Goal: Task Accomplishment & Management: Manage account settings

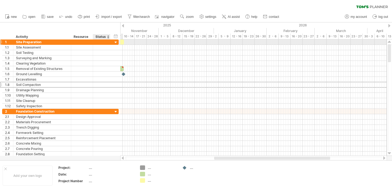
click at [115, 42] on div at bounding box center [115, 42] width 5 height 5
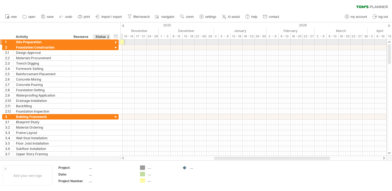
click at [116, 42] on div at bounding box center [115, 42] width 5 height 5
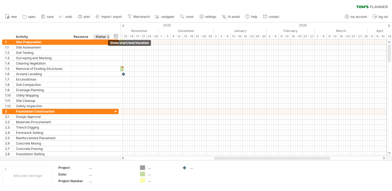
click at [117, 37] on div "hide start/end/duration show start/end/duration" at bounding box center [115, 36] width 5 height 6
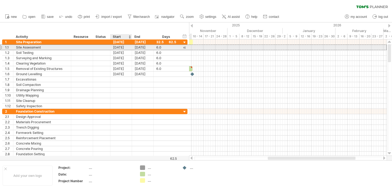
click at [121, 47] on div "[DATE]" at bounding box center [121, 47] width 22 height 5
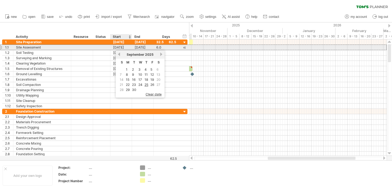
click at [122, 47] on div "[DATE]" at bounding box center [121, 47] width 22 height 5
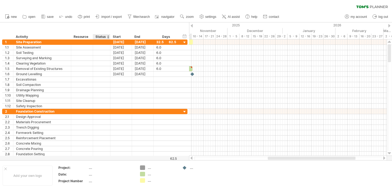
click at [113, 27] on div "hide start/end/duration show start/end/duration ******** Activity ******** Reso…" at bounding box center [94, 30] width 189 height 17
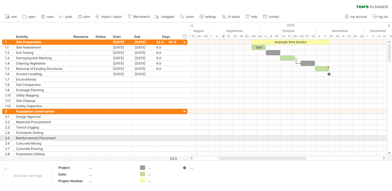
drag, startPoint x: 269, startPoint y: 158, endPoint x: 224, endPoint y: 138, distance: 48.3
click at [224, 138] on div "Trying to reach [DOMAIN_NAME] Connected again... 0% clear filter new 1" at bounding box center [196, 95] width 392 height 191
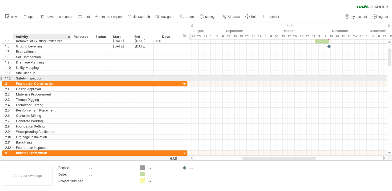
click at [44, 79] on div "Safety Inspection" at bounding box center [42, 78] width 52 height 5
click at [2, 78] on div "1.12" at bounding box center [7, 78] width 11 height 5
click at [2, 78] on div at bounding box center [1, 78] width 2 height 6
click at [5, 78] on div "1.12" at bounding box center [9, 78] width 8 height 5
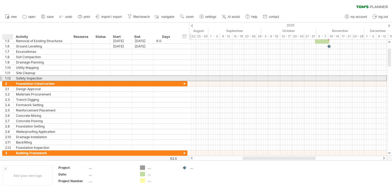
click at [6, 77] on div "1.12" at bounding box center [9, 78] width 8 height 5
click at [21, 77] on div "Safety Inspection" at bounding box center [42, 78] width 52 height 5
click at [21, 77] on input "**********" at bounding box center [42, 78] width 52 height 5
click at [48, 77] on input "**********" at bounding box center [42, 78] width 52 height 5
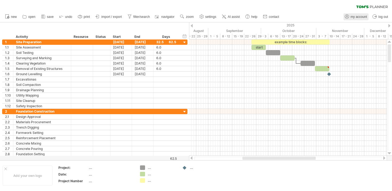
click at [351, 16] on span "my account" at bounding box center [359, 17] width 16 height 4
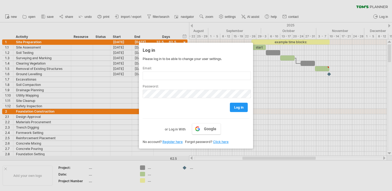
click at [174, 142] on link "Register here" at bounding box center [172, 142] width 20 height 4
click at [171, 143] on link "Register here" at bounding box center [172, 142] width 20 height 4
click at [382, 15] on div at bounding box center [196, 95] width 392 height 191
click at [382, 16] on div at bounding box center [196, 95] width 392 height 191
click at [176, 76] on input "text" at bounding box center [197, 75] width 108 height 9
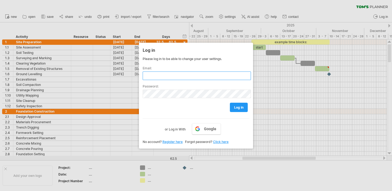
type input "**********"
click at [159, 109] on div "log in" at bounding box center [196, 105] width 107 height 14
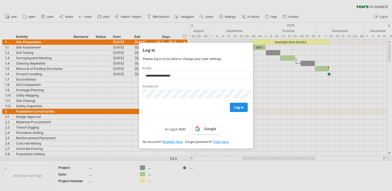
click at [236, 109] on span "log in" at bounding box center [238, 107] width 9 height 4
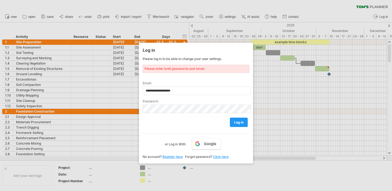
click at [174, 158] on link "Register here" at bounding box center [172, 157] width 20 height 4
click at [245, 12] on div at bounding box center [196, 95] width 392 height 191
click at [236, 6] on div at bounding box center [196, 95] width 392 height 191
click at [280, 6] on div at bounding box center [196, 95] width 392 height 191
click at [330, 2] on div at bounding box center [196, 95] width 392 height 191
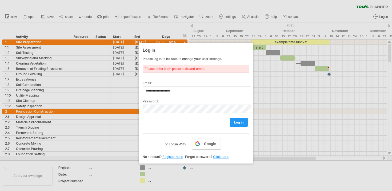
click at [360, 7] on div at bounding box center [196, 95] width 392 height 191
click at [96, 22] on div at bounding box center [196, 95] width 392 height 191
click at [156, 48] on div "Log in" at bounding box center [196, 50] width 107 height 10
click at [178, 145] on label "or Log in With" at bounding box center [175, 142] width 21 height 9
click at [202, 143] on link "Google" at bounding box center [206, 143] width 29 height 11
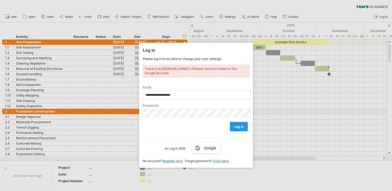
click at [174, 159] on link "Register here" at bounding box center [172, 161] width 20 height 4
click at [234, 122] on link "log in" at bounding box center [239, 126] width 18 height 9
type input "**********"
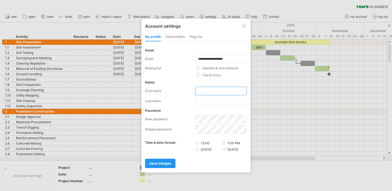
click at [204, 91] on input "text" at bounding box center [221, 91] width 52 height 9
type input "*****"
type input "******"
click at [166, 163] on span "save changes" at bounding box center [160, 163] width 22 height 4
click at [163, 163] on span "save changes" at bounding box center [160, 163] width 22 height 4
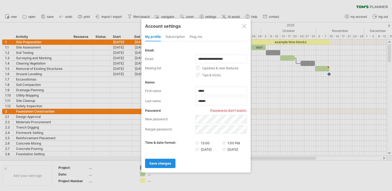
click at [160, 163] on span "save changes" at bounding box center [160, 163] width 22 height 4
click at [178, 119] on div "new password" at bounding box center [196, 119] width 102 height 9
click at [185, 125] on div "retype password:" at bounding box center [196, 128] width 102 height 10
click at [164, 160] on link "save changes" at bounding box center [160, 163] width 30 height 9
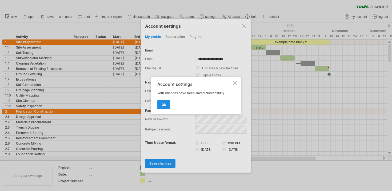
click at [166, 105] on span "ok" at bounding box center [164, 105] width 4 height 4
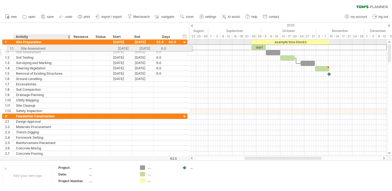
drag, startPoint x: 36, startPoint y: 47, endPoint x: 40, endPoint y: 47, distance: 3.7
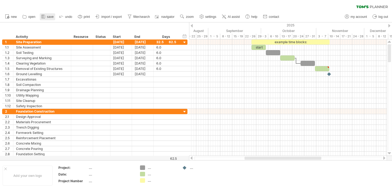
click at [47, 17] on span "save" at bounding box center [50, 17] width 7 height 4
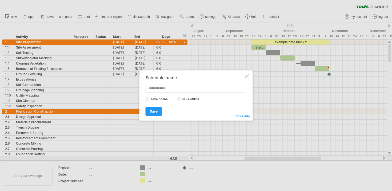
click at [175, 87] on input "text" at bounding box center [196, 88] width 100 height 9
type input "***"
click at [150, 112] on span "Save" at bounding box center [154, 111] width 8 height 4
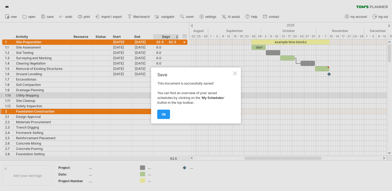
click at [167, 113] on link "ok" at bounding box center [163, 114] width 13 height 9
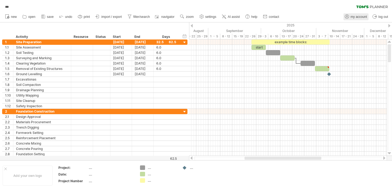
click at [355, 17] on span "my account" at bounding box center [359, 17] width 16 height 4
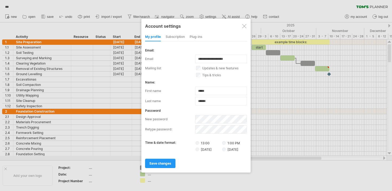
click at [355, 17] on div at bounding box center [196, 95] width 392 height 191
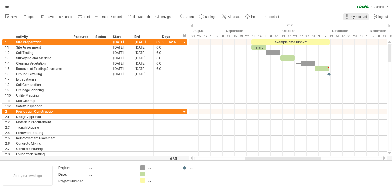
click at [356, 16] on span "my account" at bounding box center [359, 17] width 16 height 4
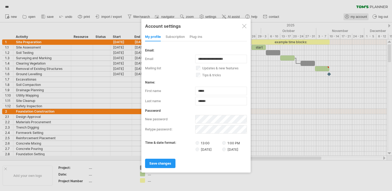
click at [356, 16] on div at bounding box center [196, 95] width 392 height 191
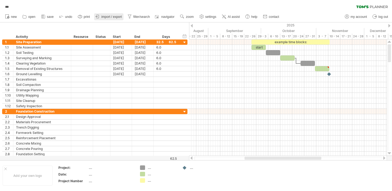
click at [109, 16] on span "import / export" at bounding box center [111, 17] width 21 height 4
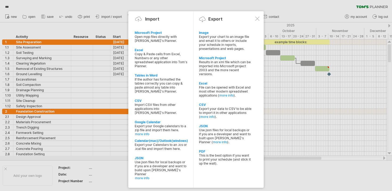
click at [99, 6] on div at bounding box center [196, 95] width 392 height 191
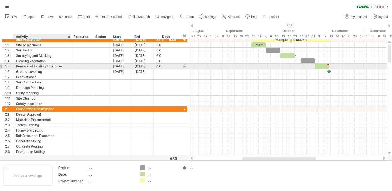
click at [54, 65] on div "Removal of Existing Structures" at bounding box center [42, 66] width 52 height 5
click at [64, 65] on input "**********" at bounding box center [42, 66] width 52 height 5
drag, startPoint x: 64, startPoint y: 66, endPoint x: 17, endPoint y: 65, distance: 47.2
click at [17, 65] on input "**********" at bounding box center [42, 66] width 52 height 5
